Goal: Information Seeking & Learning: Check status

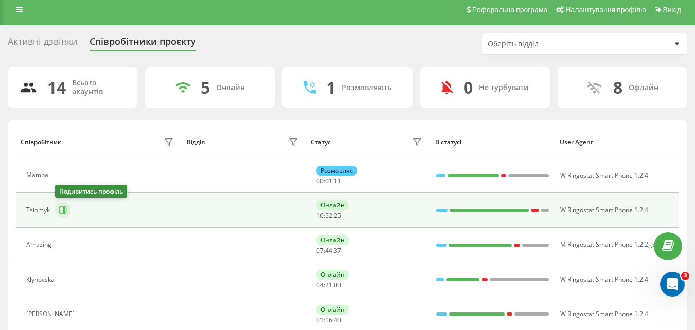
click at [63, 211] on icon at bounding box center [64, 209] width 3 height 5
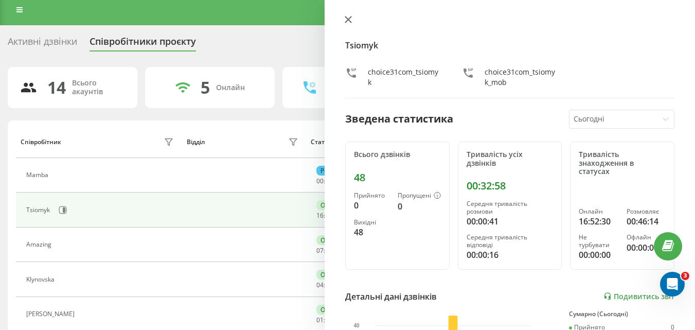
click at [343, 22] on button at bounding box center [348, 20] width 13 height 10
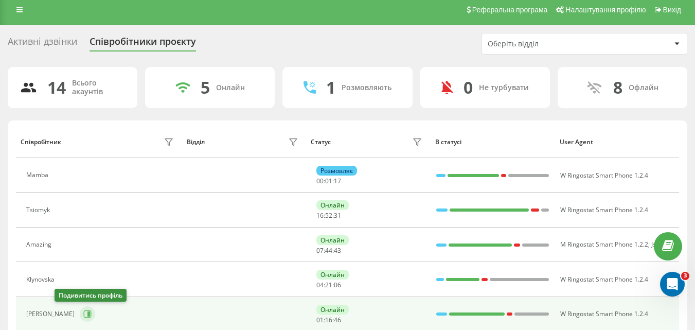
click at [87, 314] on icon at bounding box center [88, 313] width 3 height 5
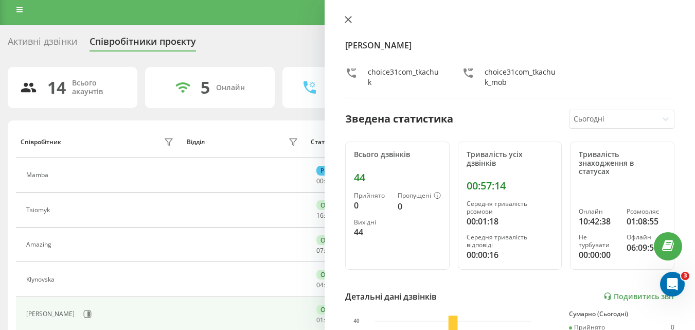
click at [353, 20] on button at bounding box center [348, 20] width 13 height 10
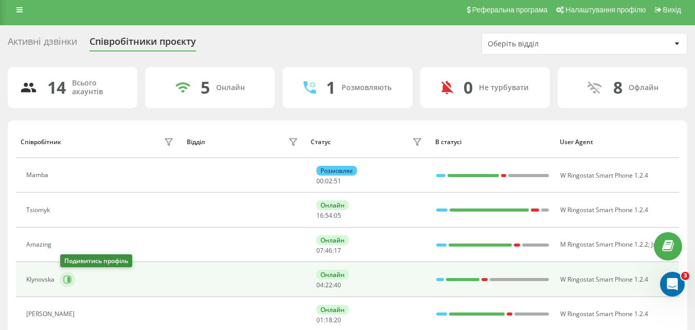
click at [63, 277] on icon at bounding box center [67, 279] width 8 height 8
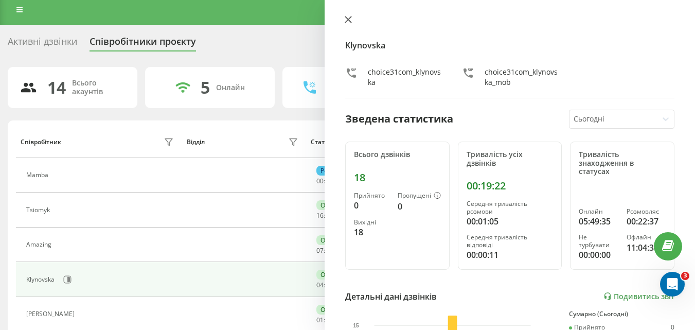
click at [347, 20] on icon at bounding box center [348, 19] width 6 height 6
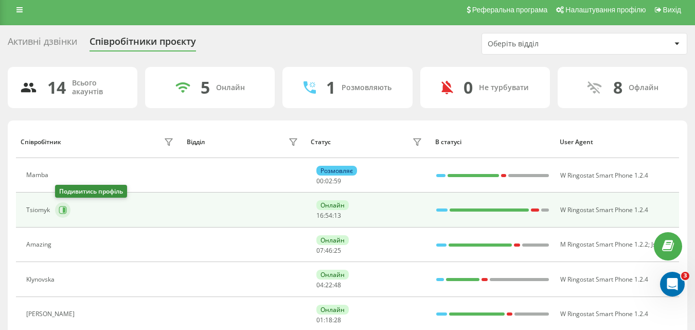
click at [61, 209] on icon at bounding box center [63, 210] width 8 height 8
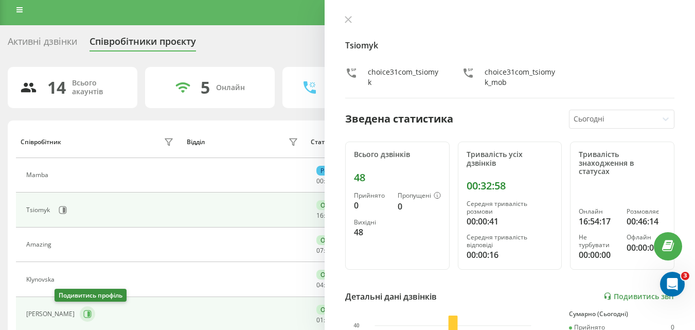
click at [87, 313] on icon at bounding box center [88, 313] width 3 height 5
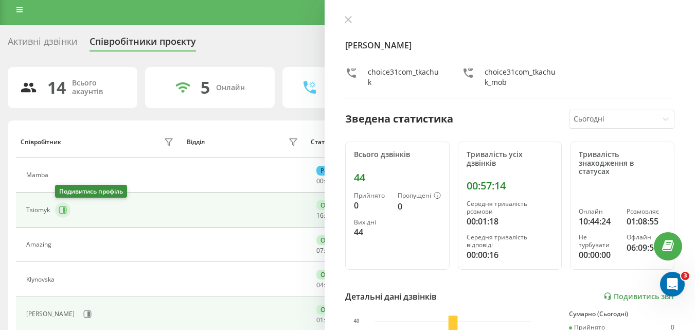
click at [65, 209] on icon at bounding box center [64, 209] width 3 height 5
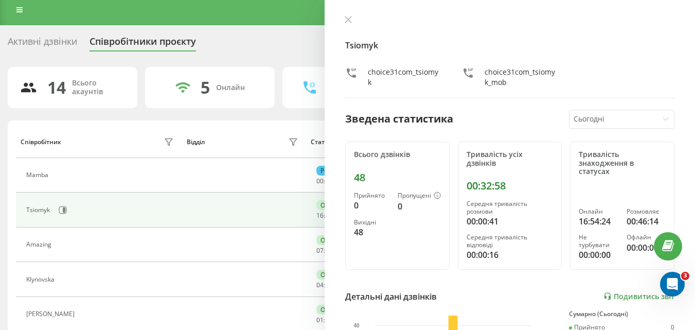
click at [347, 15] on div "Tsiomyk choice31com_tsiomyk choice31com_tsiomyk_mob Зведена статистика Сьогодні…" at bounding box center [510, 165] width 371 height 330
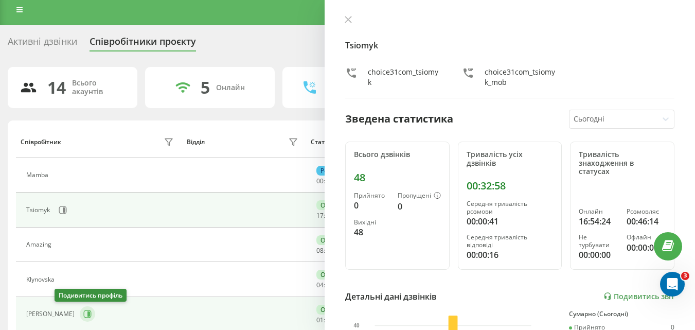
click at [83, 312] on icon at bounding box center [87, 314] width 8 height 8
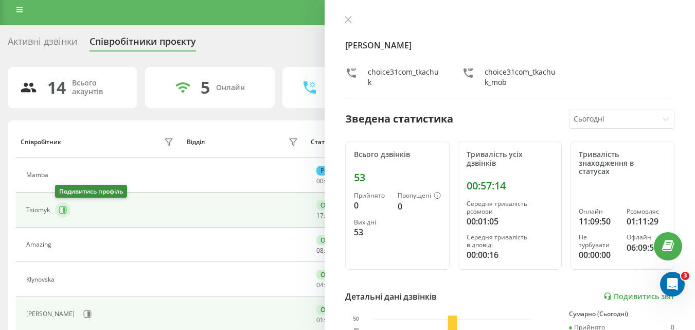
click at [57, 212] on button at bounding box center [62, 209] width 15 height 15
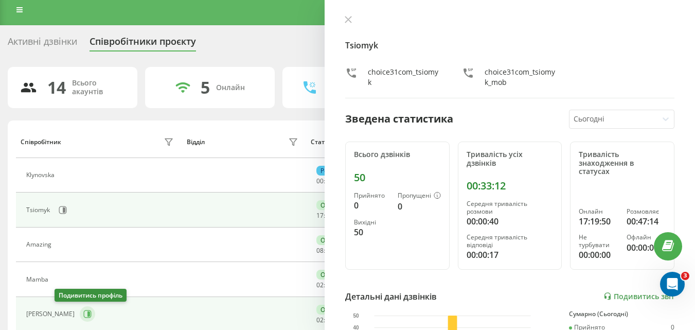
click at [80, 309] on button at bounding box center [87, 313] width 15 height 15
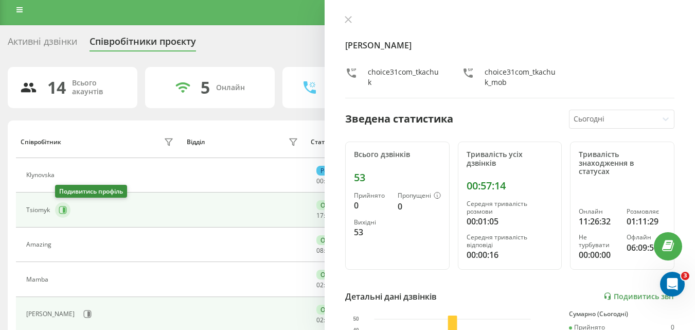
click at [60, 208] on icon at bounding box center [63, 210] width 8 height 8
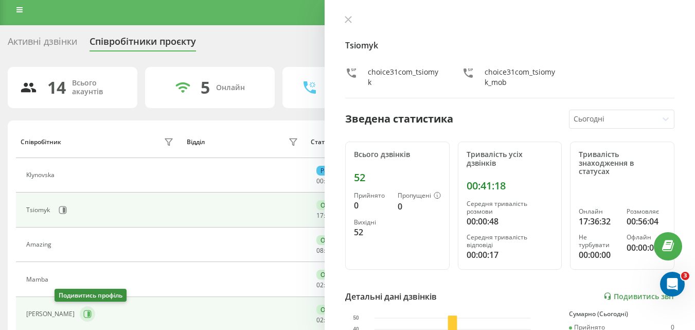
click at [80, 309] on button at bounding box center [87, 313] width 15 height 15
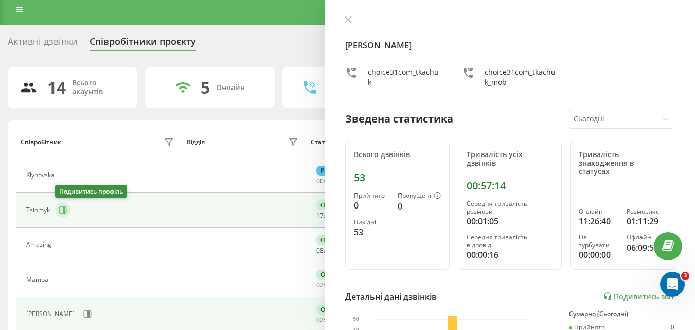
click at [60, 209] on icon at bounding box center [63, 210] width 8 height 8
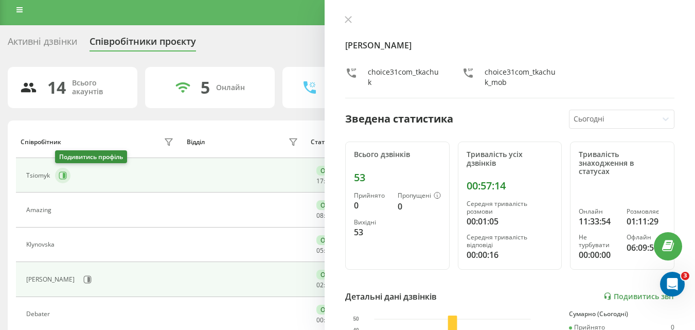
click at [62, 177] on icon at bounding box center [63, 175] width 8 height 8
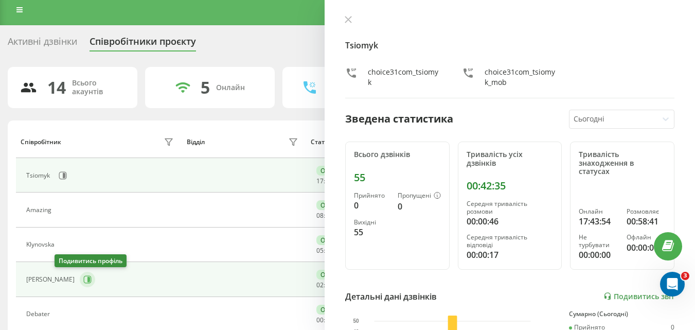
click at [83, 279] on icon at bounding box center [87, 279] width 8 height 8
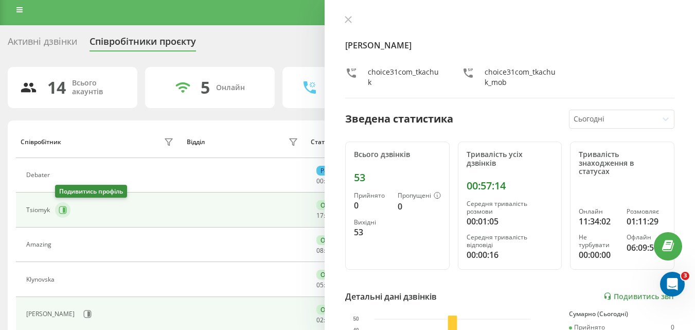
click at [64, 216] on button at bounding box center [62, 209] width 15 height 15
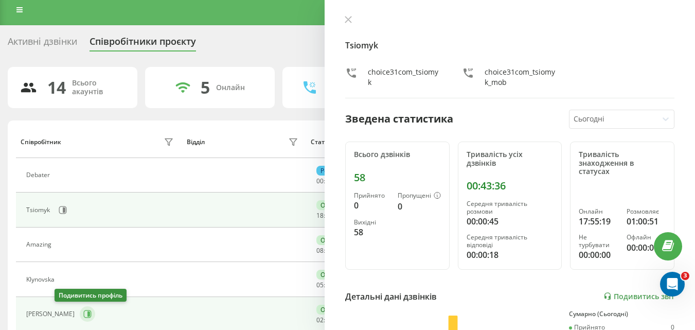
click at [83, 312] on icon at bounding box center [87, 314] width 8 height 8
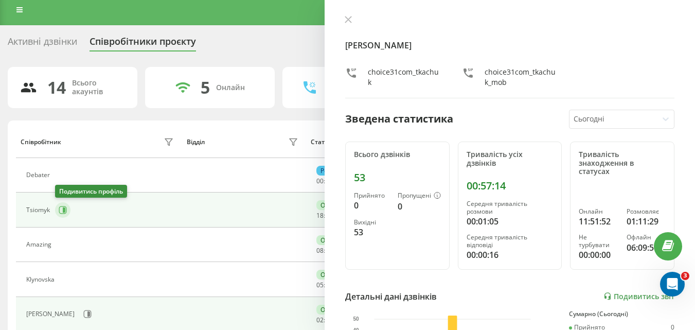
click at [64, 214] on icon at bounding box center [63, 210] width 8 height 8
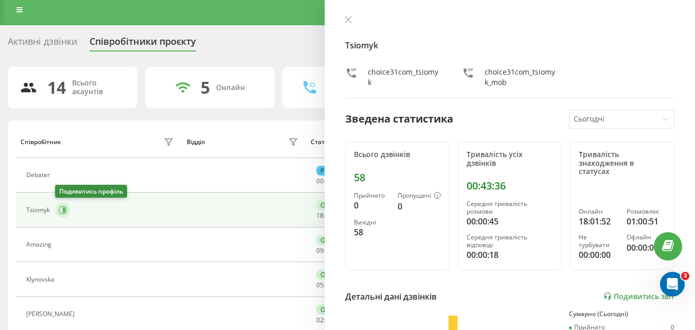
click at [59, 206] on icon at bounding box center [63, 210] width 8 height 8
click at [59, 207] on icon at bounding box center [63, 210] width 8 height 8
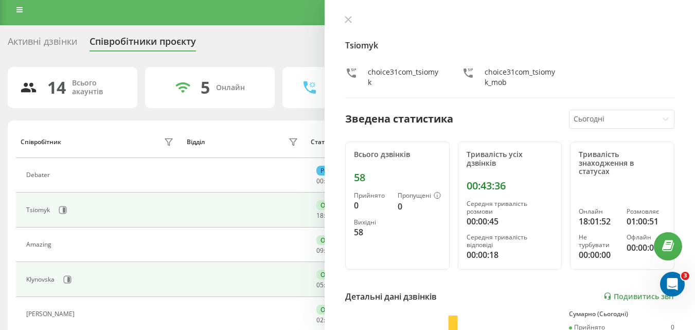
click at [53, 265] on td "Klynovska" at bounding box center [99, 279] width 166 height 34
click at [58, 271] on div "Klynovska" at bounding box center [101, 279] width 150 height 17
click at [63, 280] on icon at bounding box center [67, 279] width 8 height 8
click at [59, 207] on icon at bounding box center [63, 210] width 8 height 8
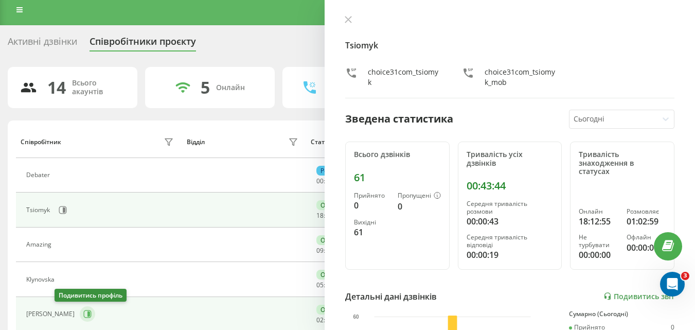
click at [87, 313] on icon at bounding box center [88, 313] width 3 height 5
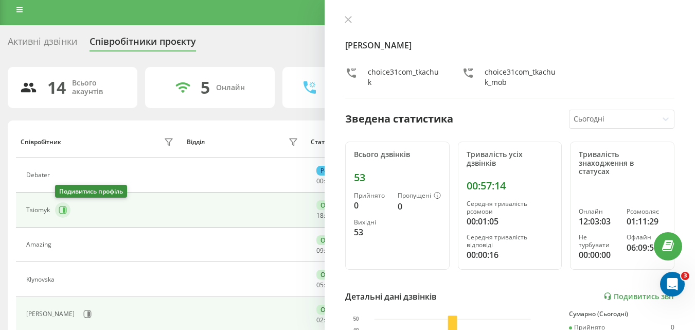
click at [62, 208] on icon at bounding box center [63, 210] width 8 height 8
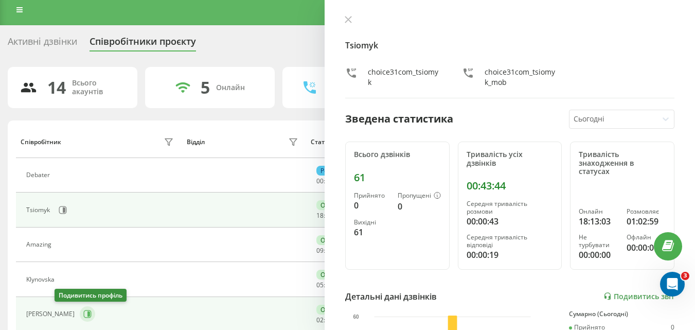
click at [87, 313] on icon at bounding box center [88, 313] width 3 height 5
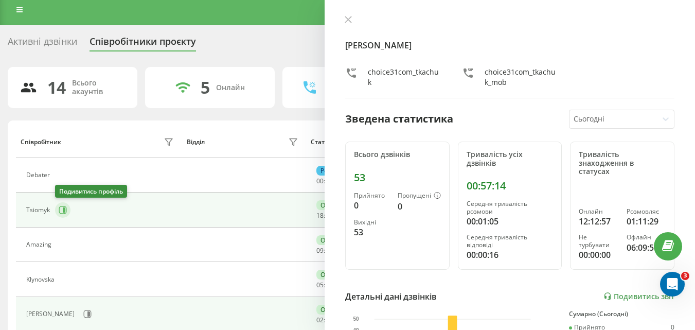
click at [66, 212] on icon at bounding box center [63, 210] width 8 height 8
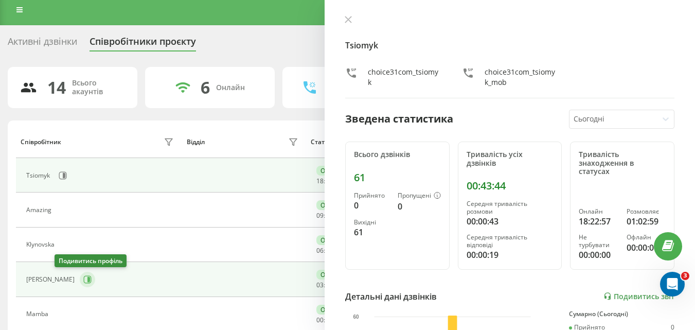
click at [84, 283] on icon at bounding box center [88, 279] width 8 height 8
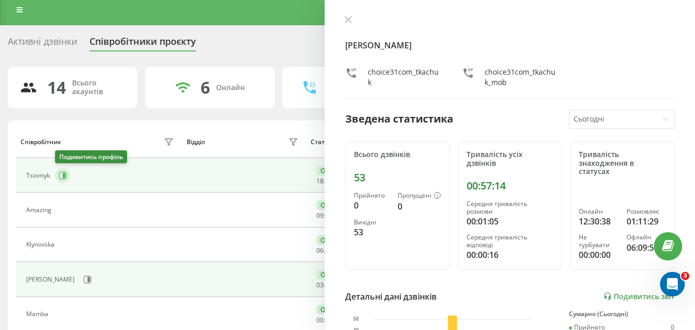
click at [65, 174] on icon at bounding box center [64, 175] width 3 height 5
